Goal: Task Accomplishment & Management: Manage account settings

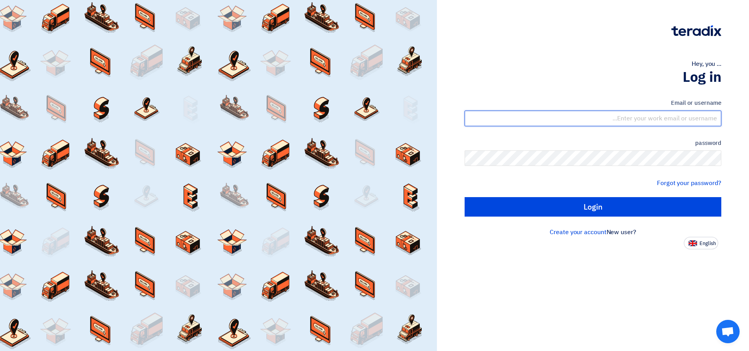
click at [649, 117] on input "text" at bounding box center [592, 119] width 257 height 16
type input "[EMAIL_ADDRESS][DOMAIN_NAME]"
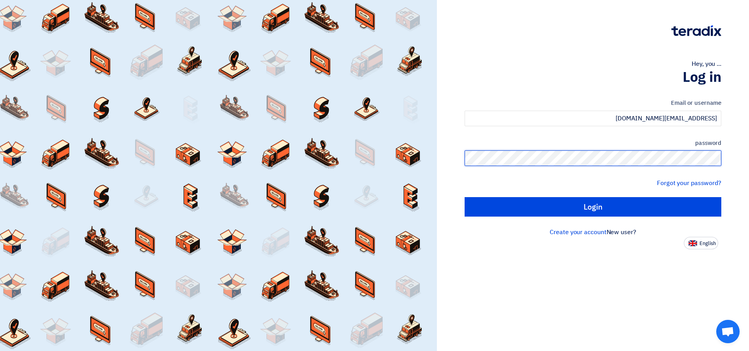
click at [464, 197] on input "Login" at bounding box center [592, 206] width 257 height 19
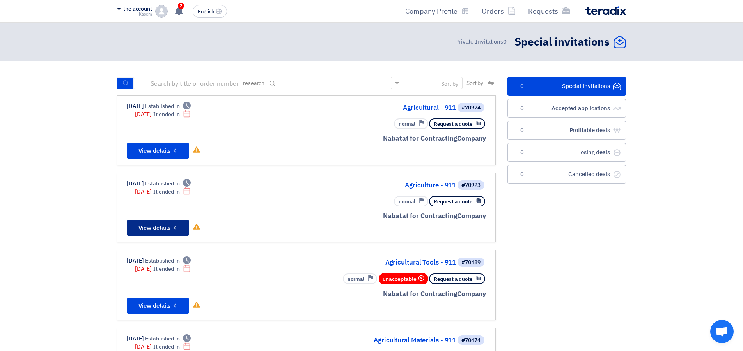
click at [166, 227] on font "View details" at bounding box center [154, 228] width 32 height 9
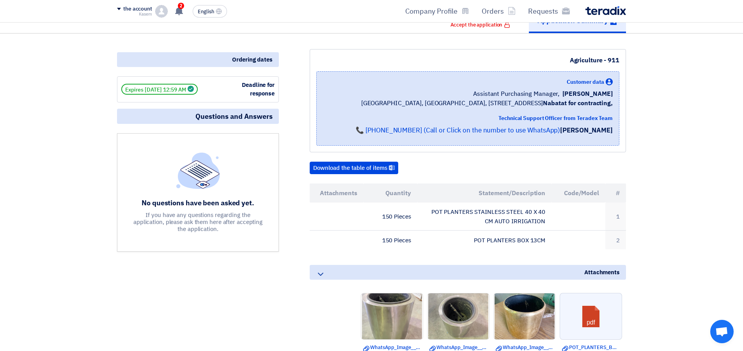
scroll to position [78, 0]
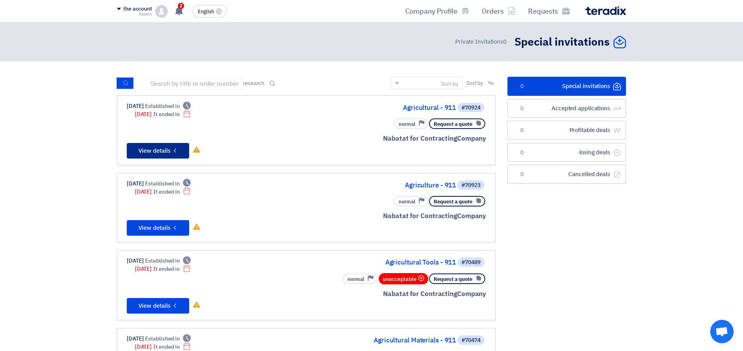
click at [164, 151] on font "View details" at bounding box center [154, 151] width 32 height 9
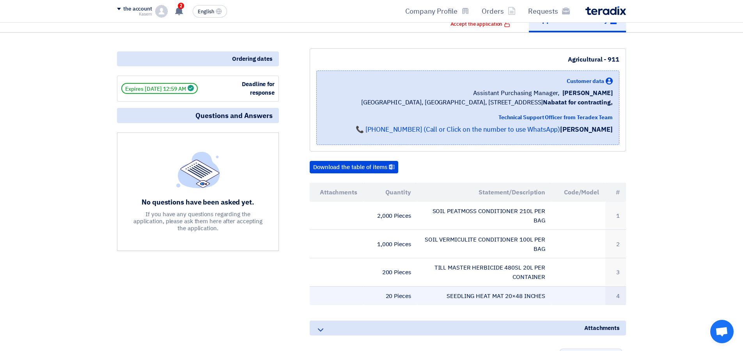
scroll to position [78, 0]
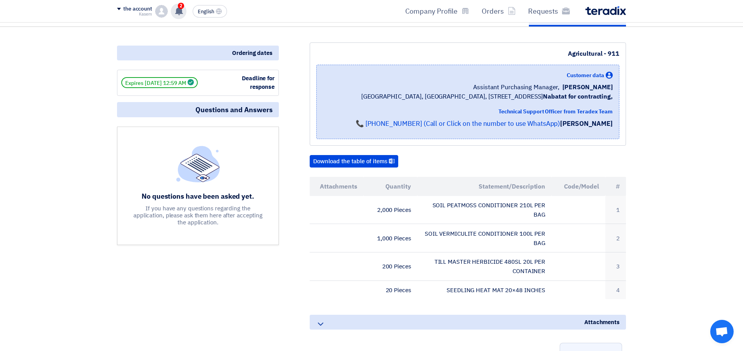
click at [181, 4] on font "2" at bounding box center [180, 5] width 3 height 5
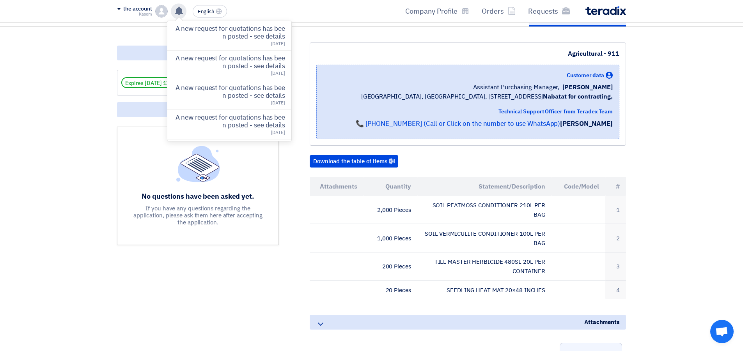
click at [89, 63] on section "Agricultural - 911 Customer data [PERSON_NAME] Assistant Purchasing Manager, Na…" at bounding box center [371, 283] width 743 height 512
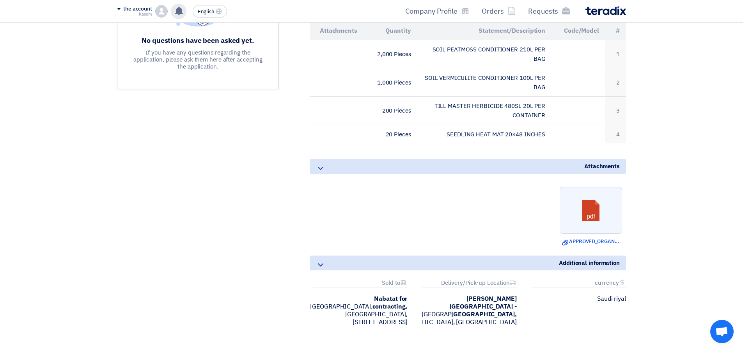
scroll to position [156, 0]
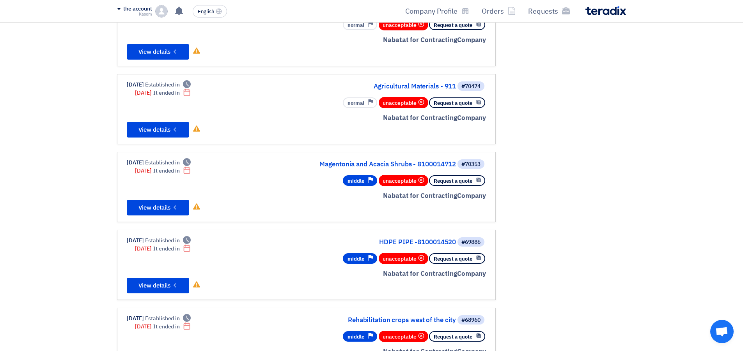
scroll to position [312, 0]
